Goal: Book appointment/travel/reservation

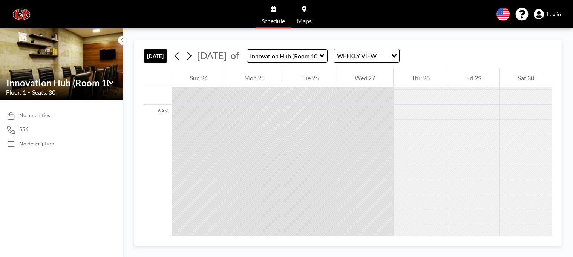
scroll to position [955, 0]
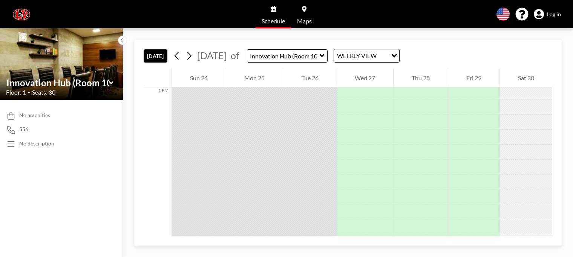
scroll to position [2366, 0]
click at [397, 55] on icon "Search for option" at bounding box center [393, 56] width 5 height 4
click at [382, 66] on li "DAILY VIEW" at bounding box center [389, 68] width 64 height 11
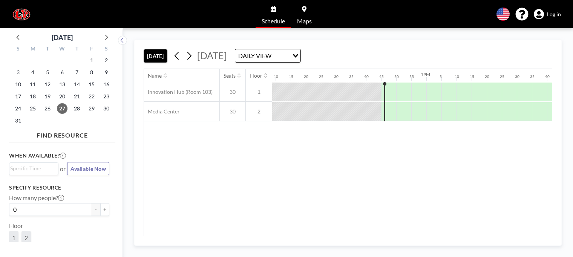
scroll to position [0, 2290]
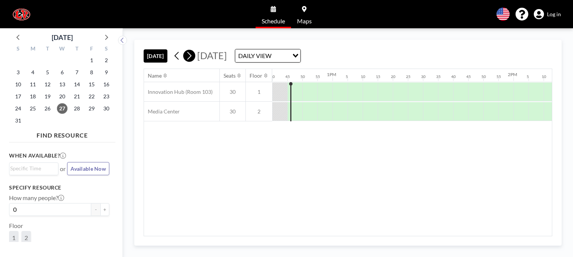
click at [191, 56] on icon at bounding box center [188, 55] width 7 height 11
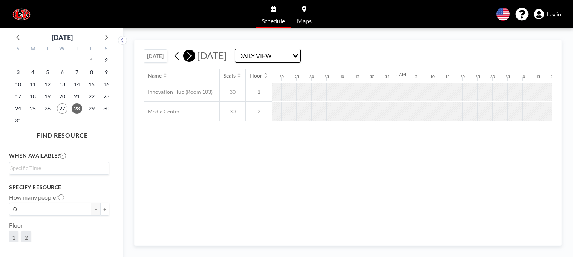
click at [191, 56] on icon at bounding box center [189, 56] width 4 height 8
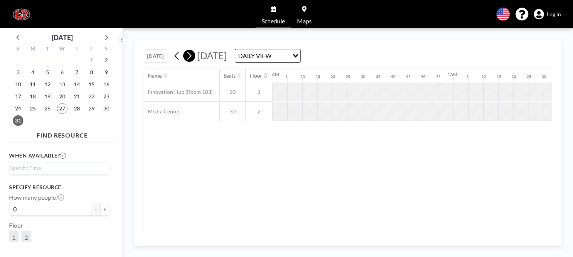
scroll to position [0, 658]
click at [191, 56] on icon at bounding box center [189, 56] width 4 height 8
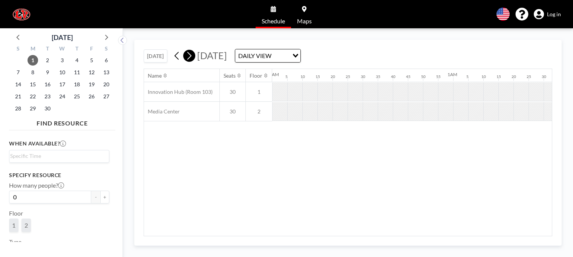
scroll to position [0, 486]
click at [191, 56] on icon at bounding box center [189, 56] width 4 height 8
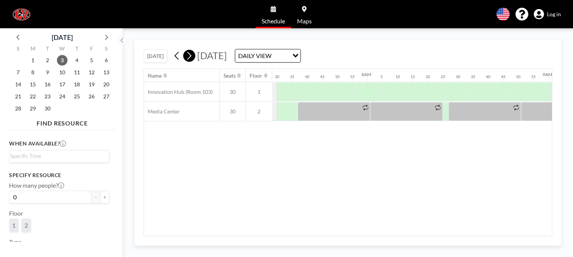
scroll to position [0, 1431]
